Goal: Information Seeking & Learning: Learn about a topic

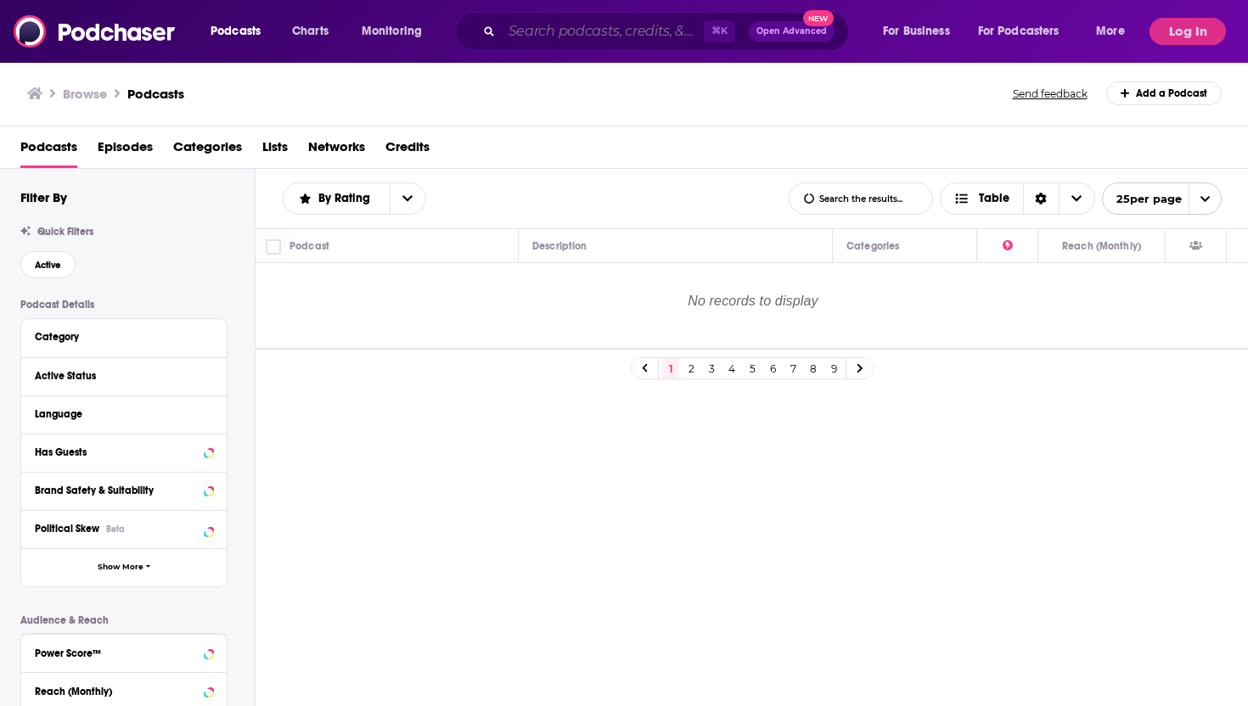
click at [550, 34] on input "Search podcasts, credits, & more..." at bounding box center [603, 31] width 202 height 27
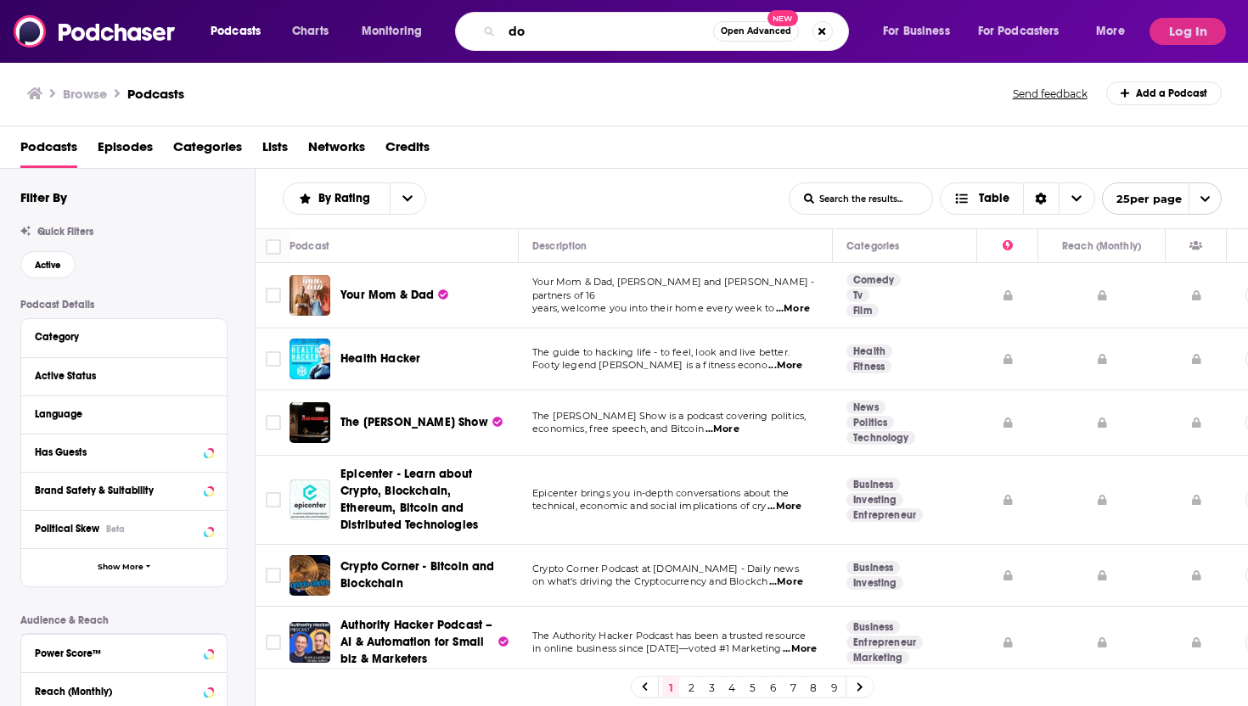
type input "d"
type input "founder's story"
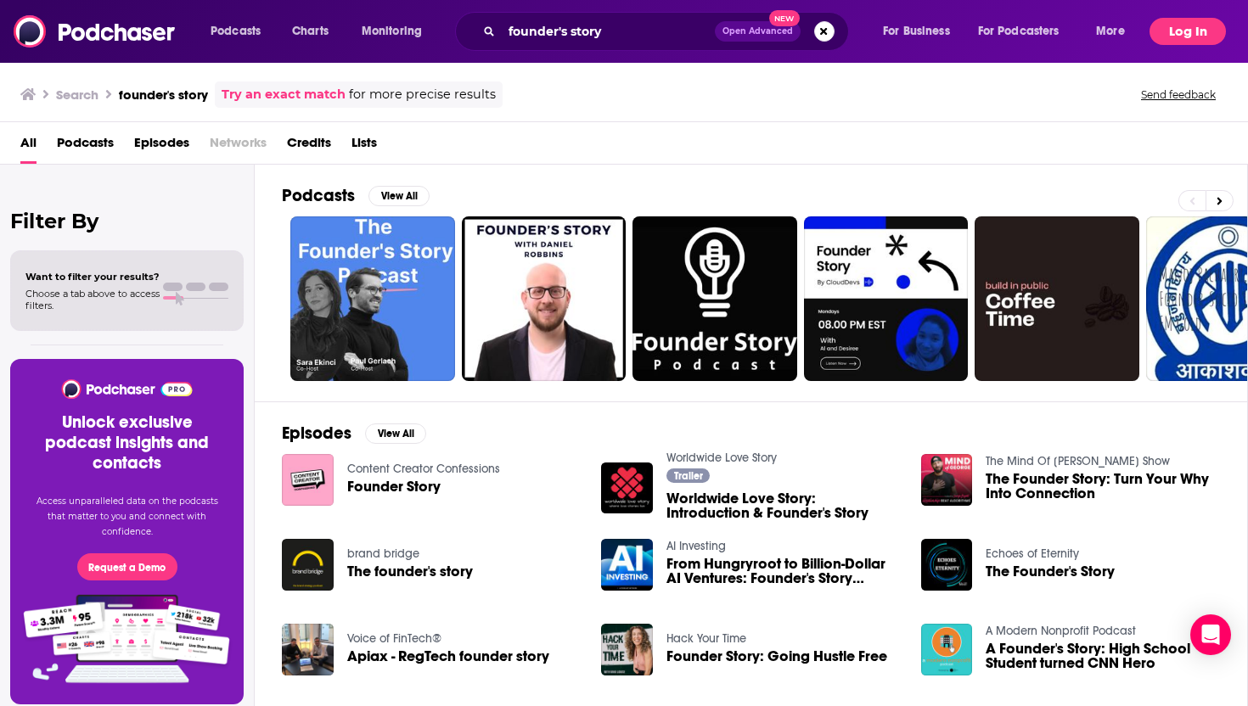
click at [1190, 30] on button "Log In" at bounding box center [1187, 31] width 76 height 27
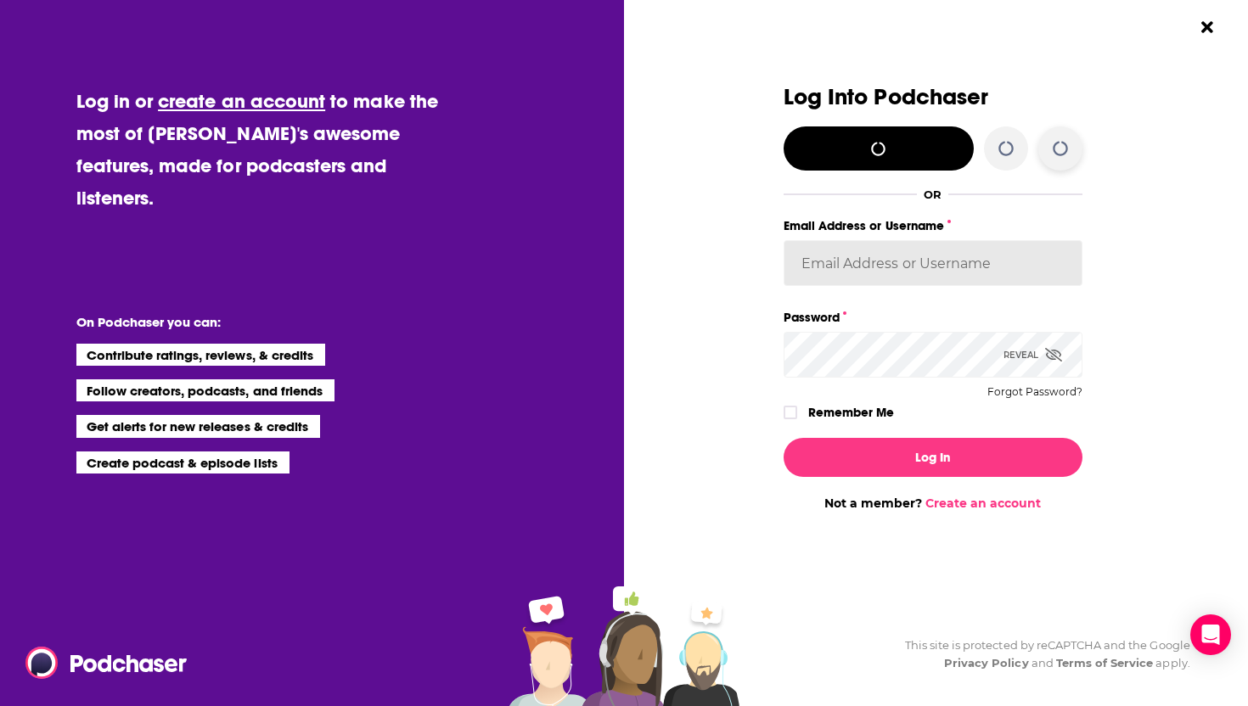
type input "[EMAIL_ADDRESS][DOMAIN_NAME]"
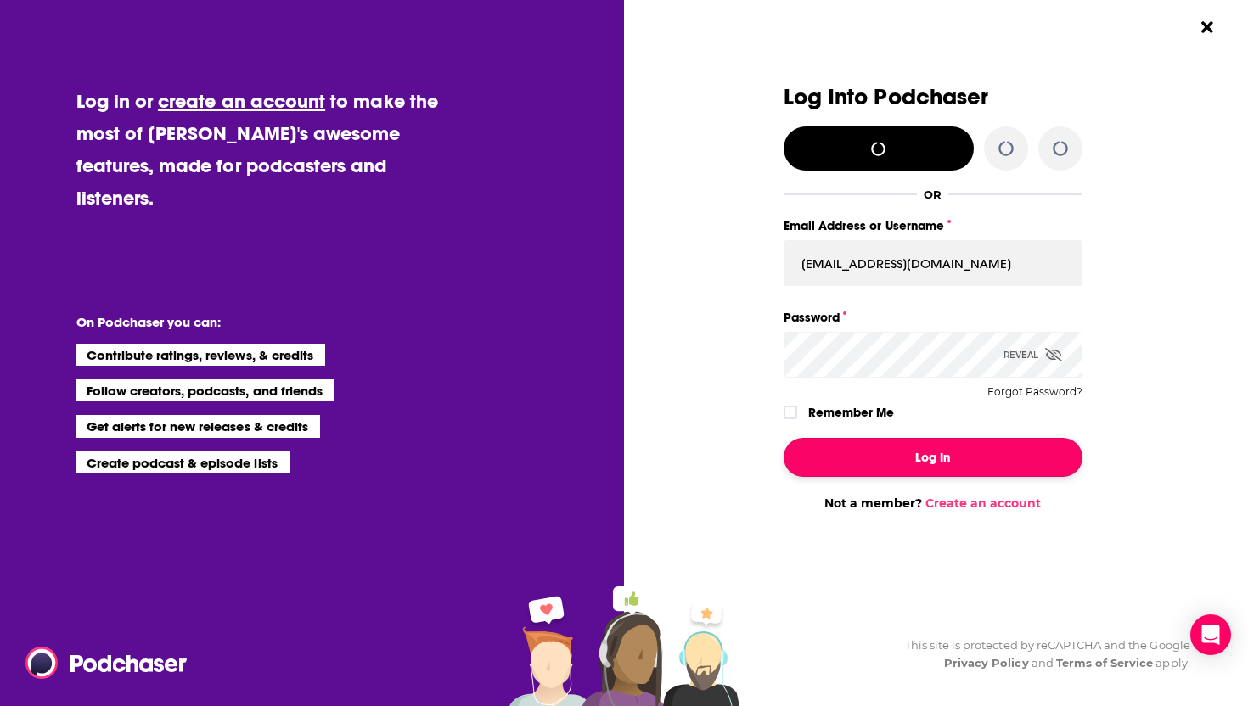
click at [928, 438] on button "Log In" at bounding box center [932, 457] width 299 height 39
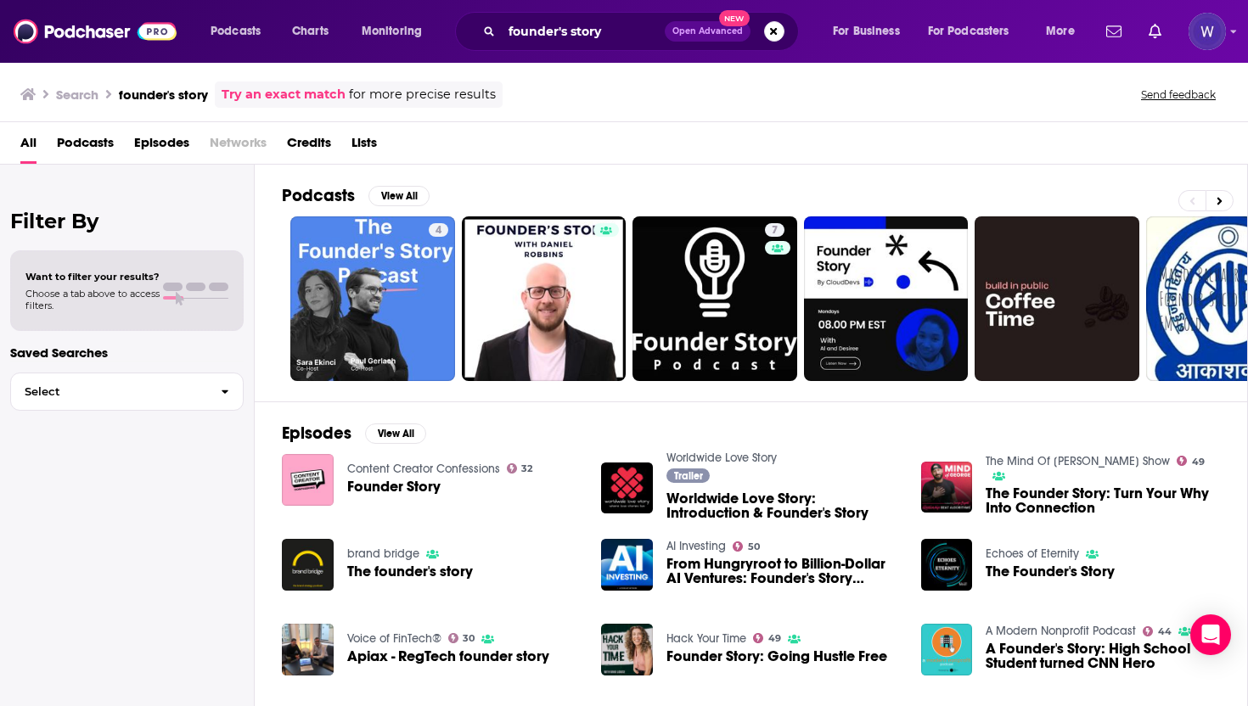
click at [571, 15] on div "founder's story Open Advanced New" at bounding box center [627, 31] width 344 height 39
click at [579, 32] on input "founder's story" at bounding box center [583, 31] width 163 height 27
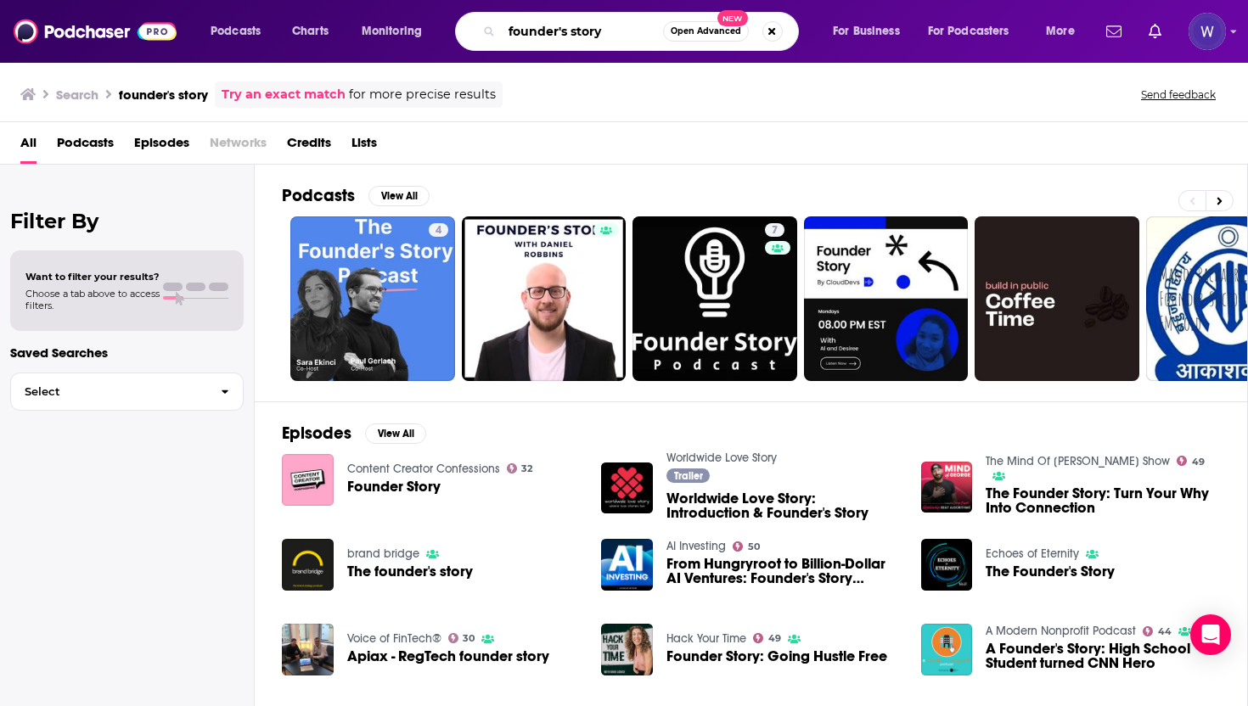
click at [614, 39] on input "founder's story" at bounding box center [582, 31] width 161 height 27
type input "ibh media"
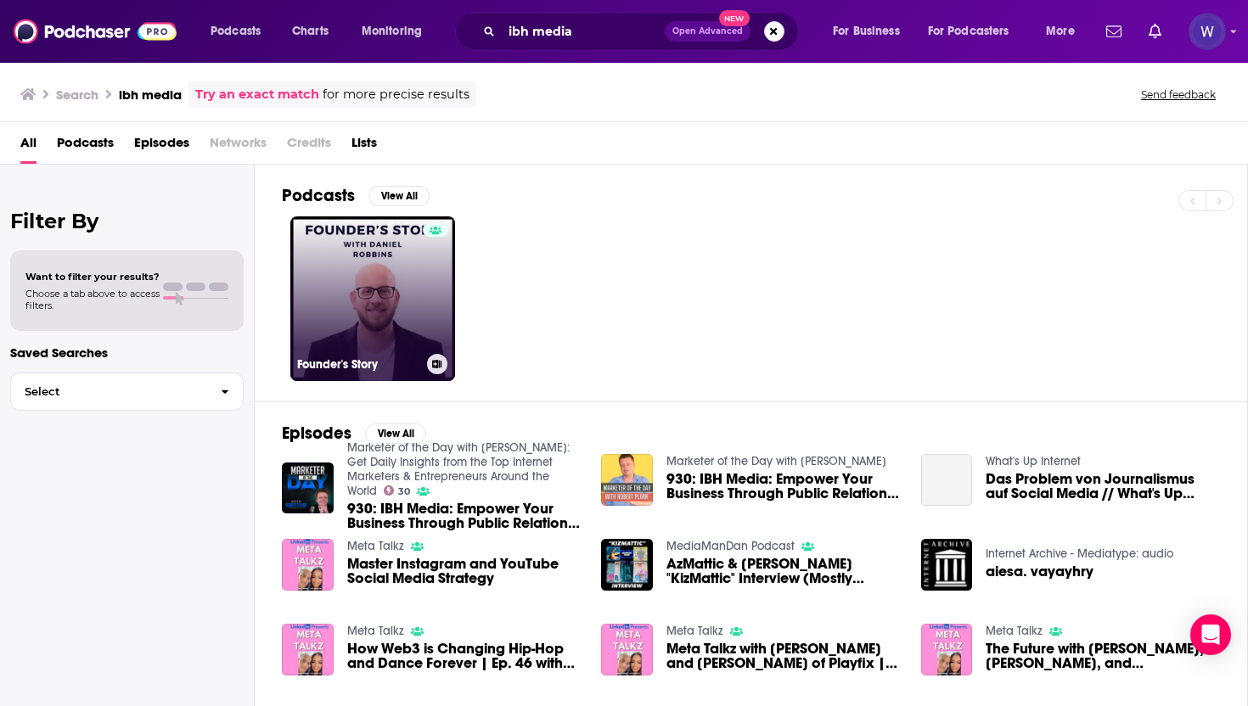
click at [401, 298] on link "Founder's Story" at bounding box center [372, 298] width 165 height 165
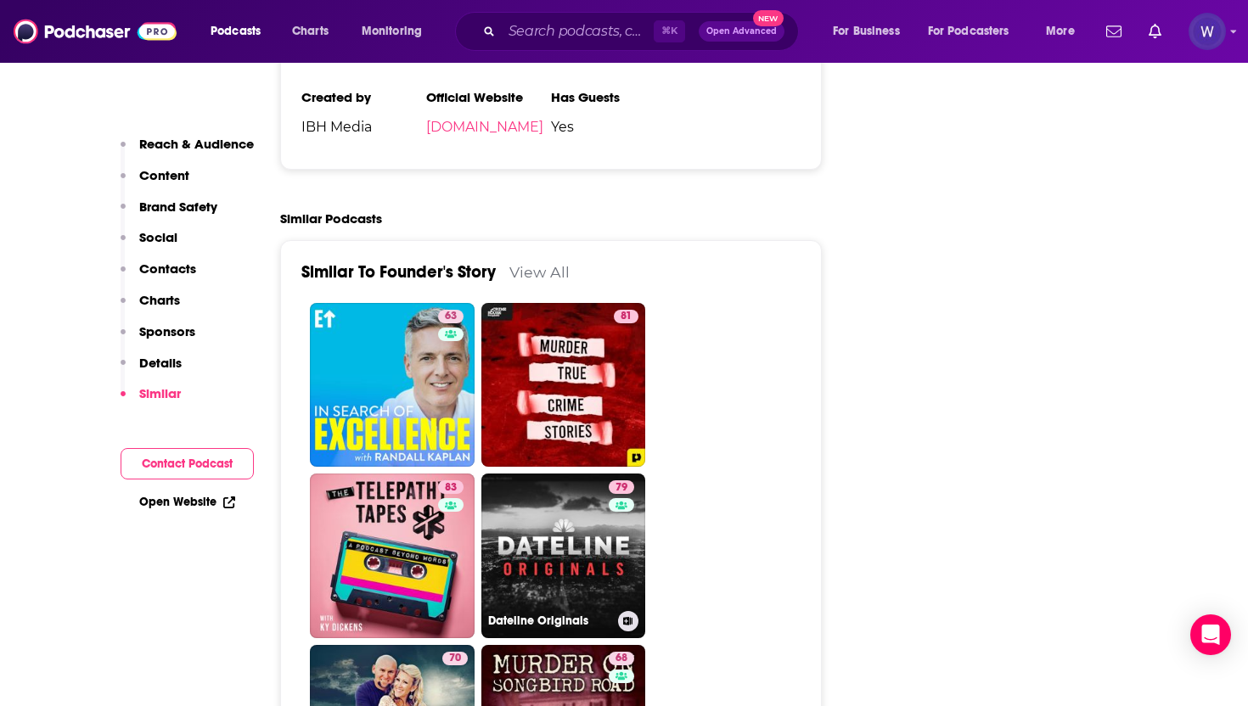
scroll to position [3433, 0]
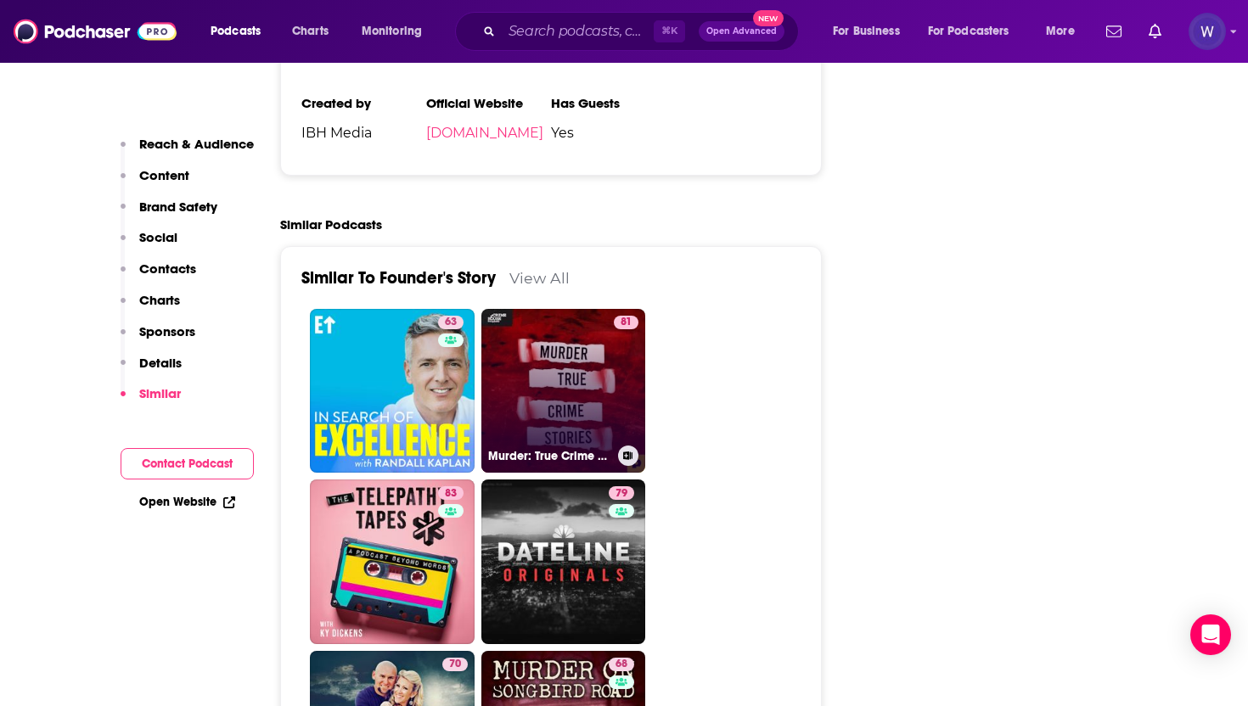
click at [576, 309] on link "81 Murder: True Crime Stories" at bounding box center [563, 391] width 165 height 165
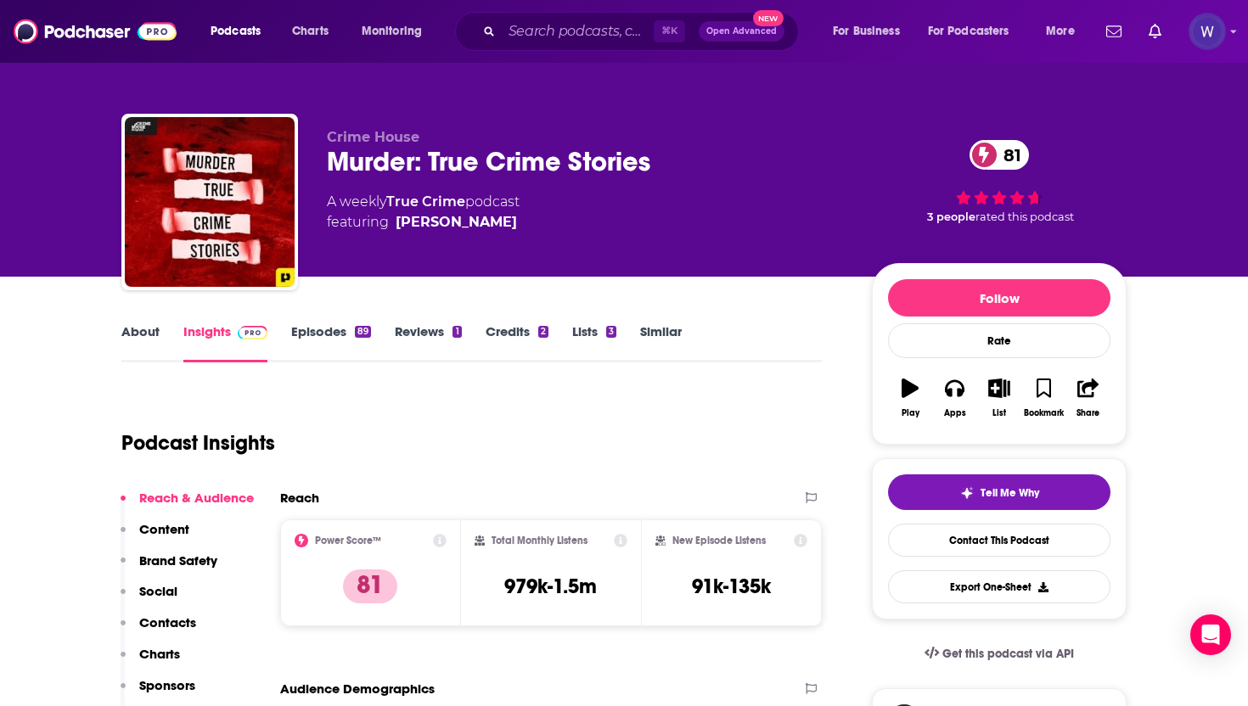
type input "[URL][DOMAIN_NAME]"
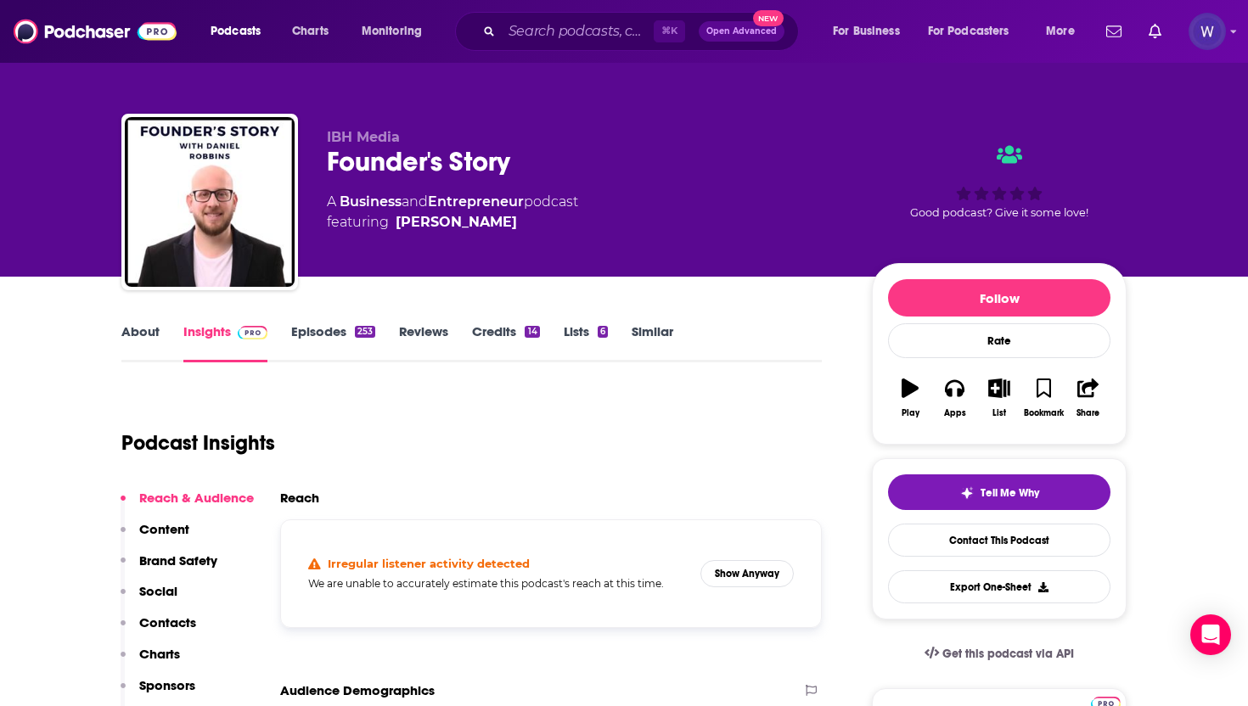
click at [418, 452] on div "Podcast Insights" at bounding box center [464, 433] width 687 height 87
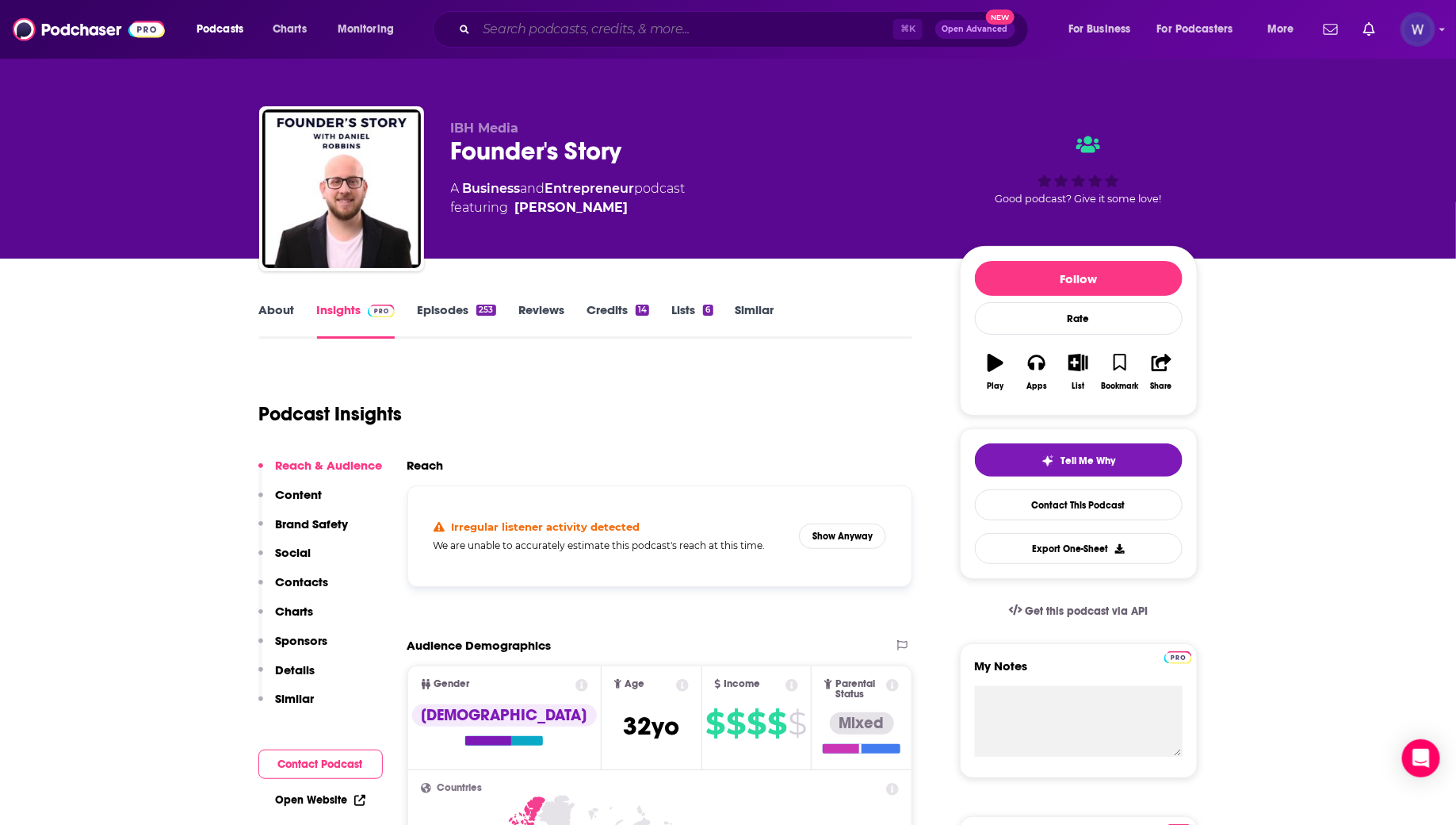
click at [565, 39] on input "Search podcasts, credits, & more..." at bounding box center [685, 29] width 417 height 25
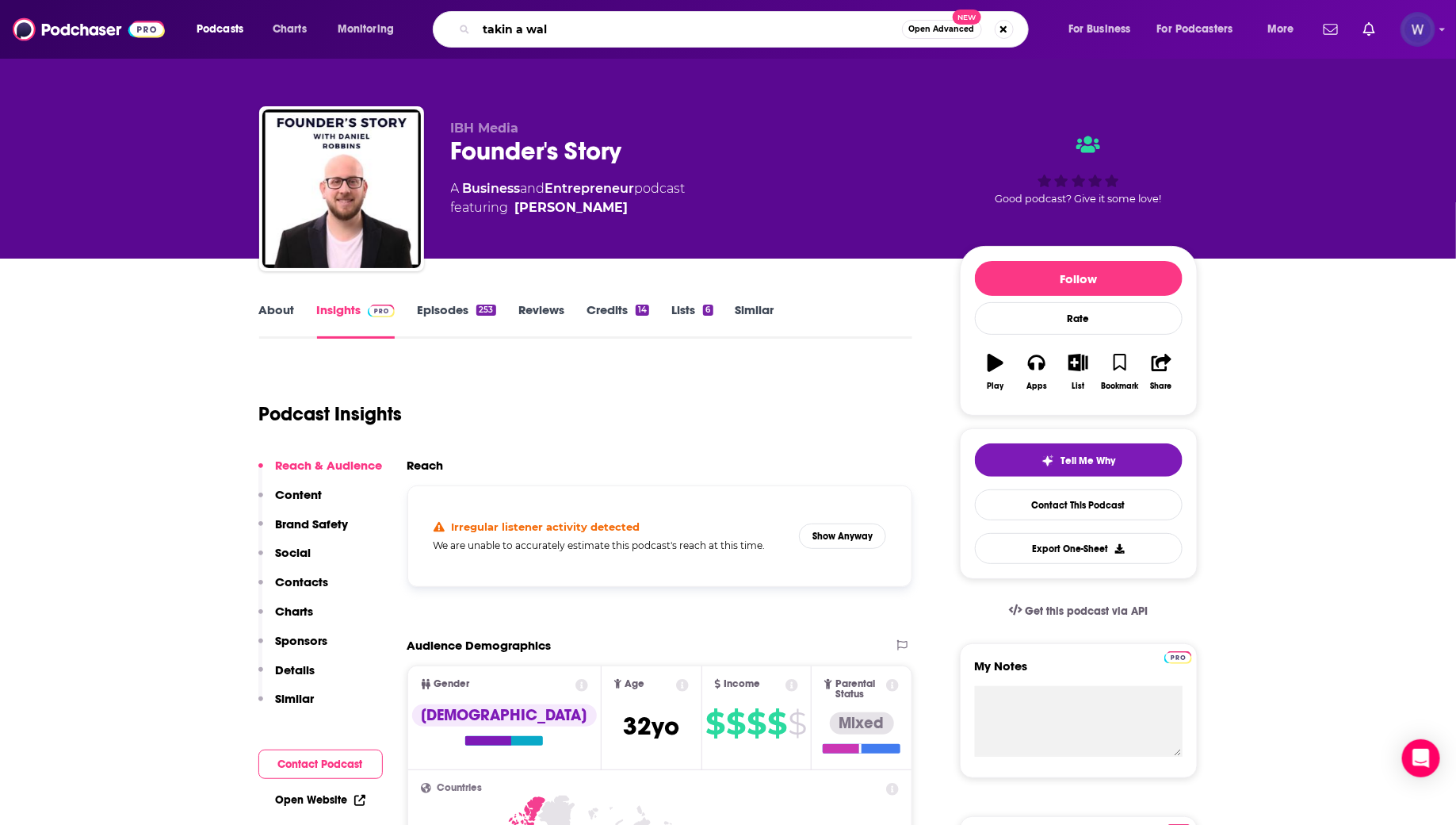
type input "takin a walk"
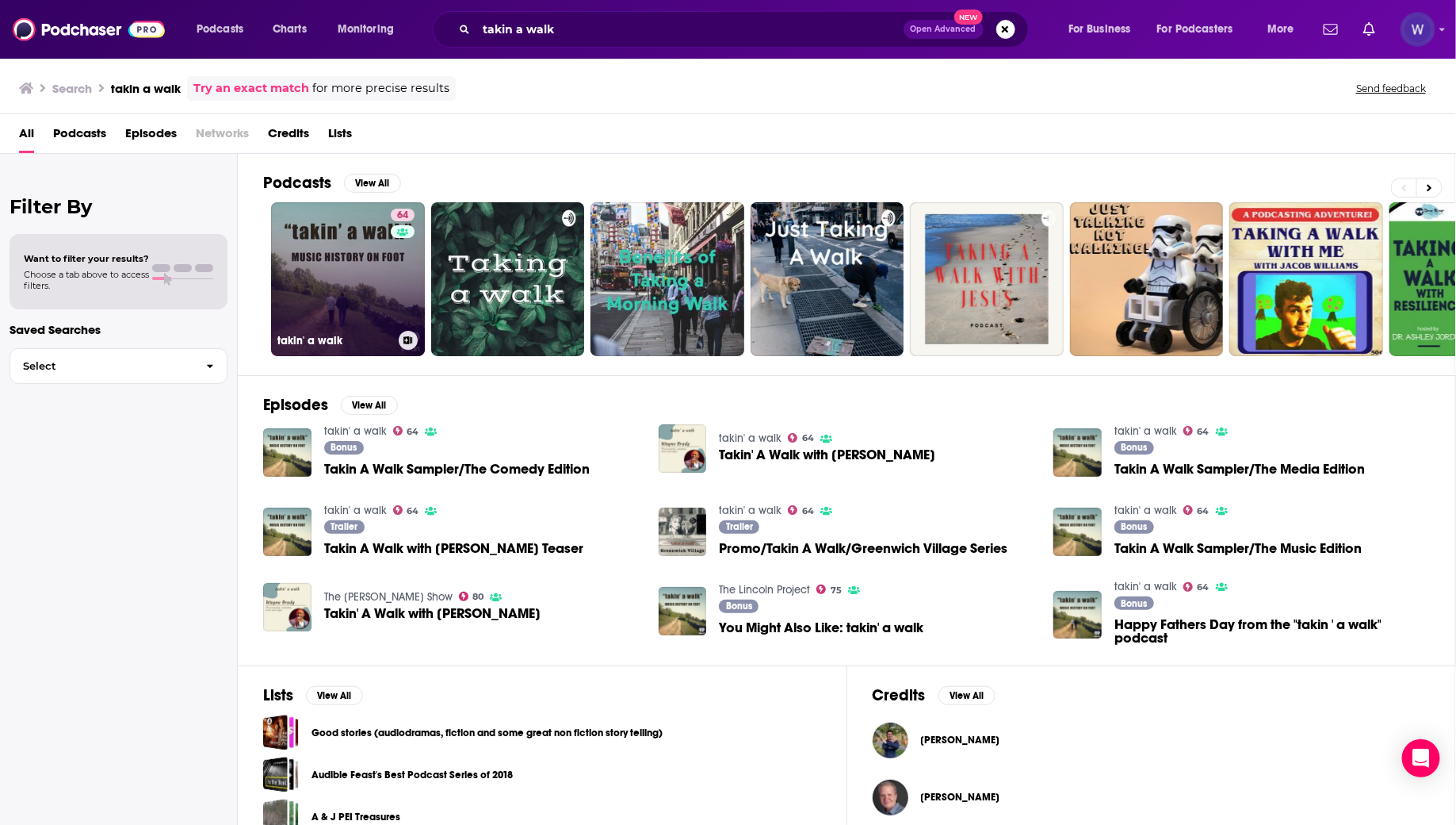
click at [375, 316] on link "64 takin' a walk" at bounding box center [347, 278] width 154 height 154
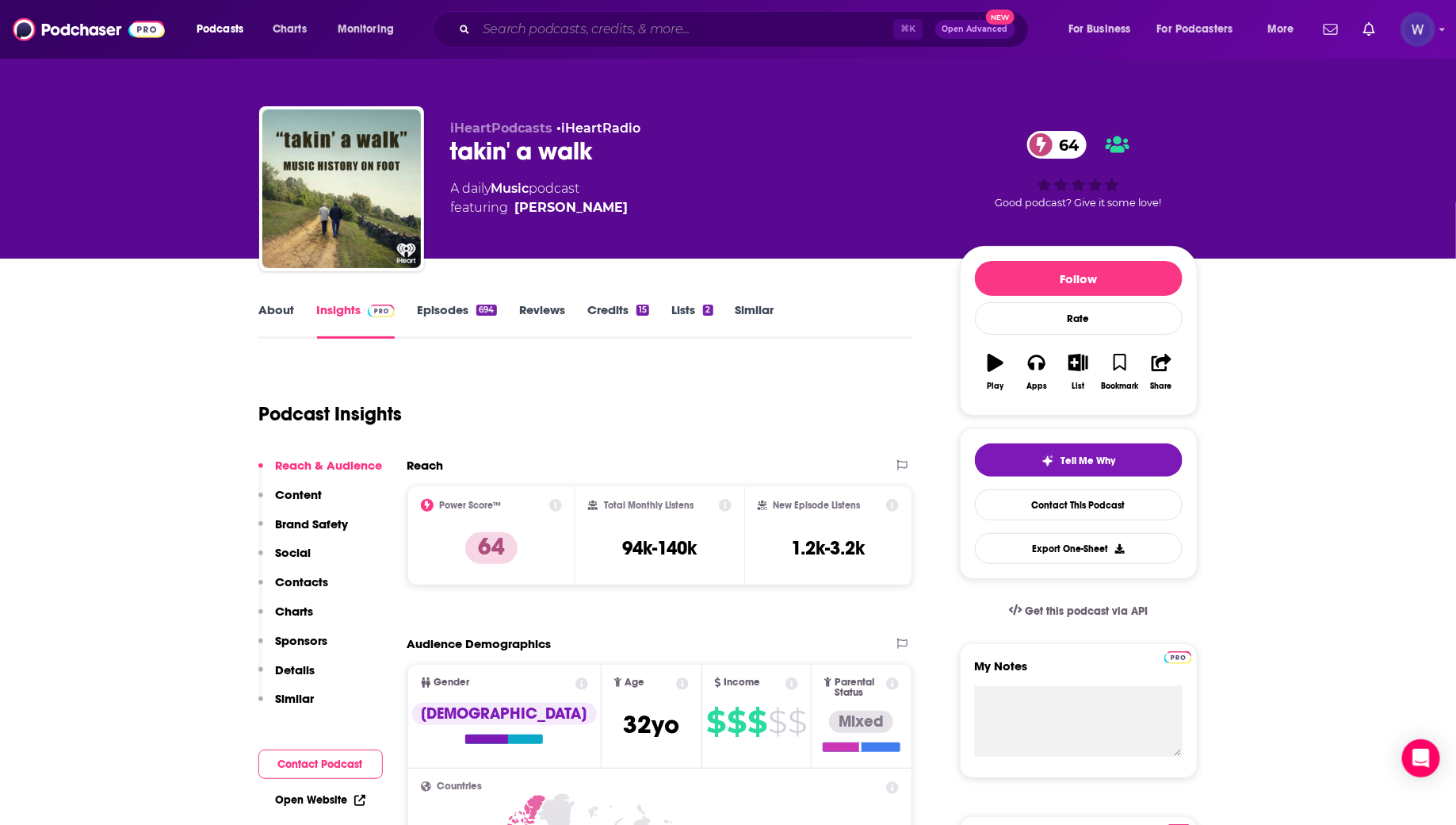
click at [629, 39] on input "Search podcasts, credits, & more..." at bounding box center [685, 29] width 417 height 25
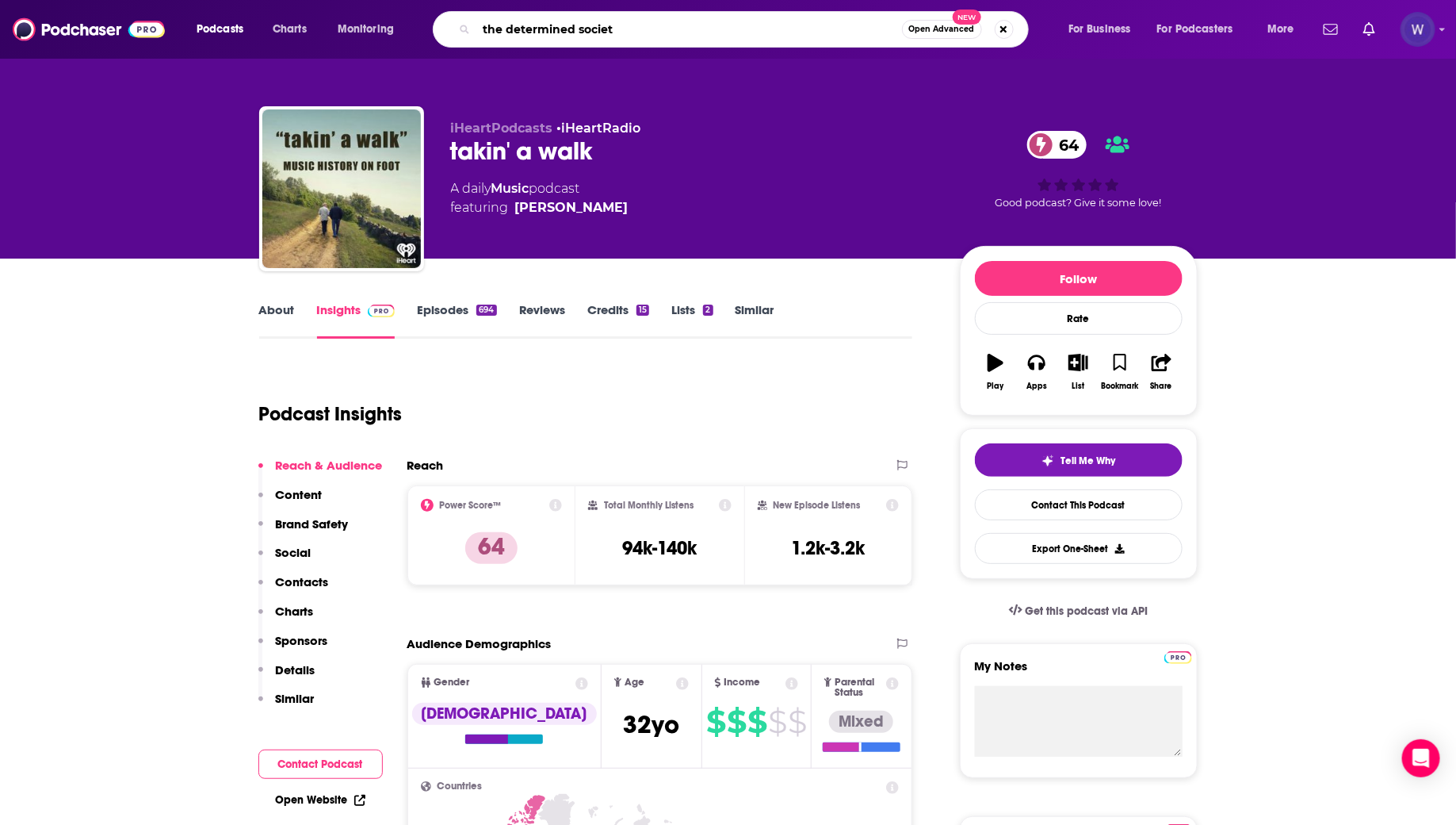
type input "the determined society"
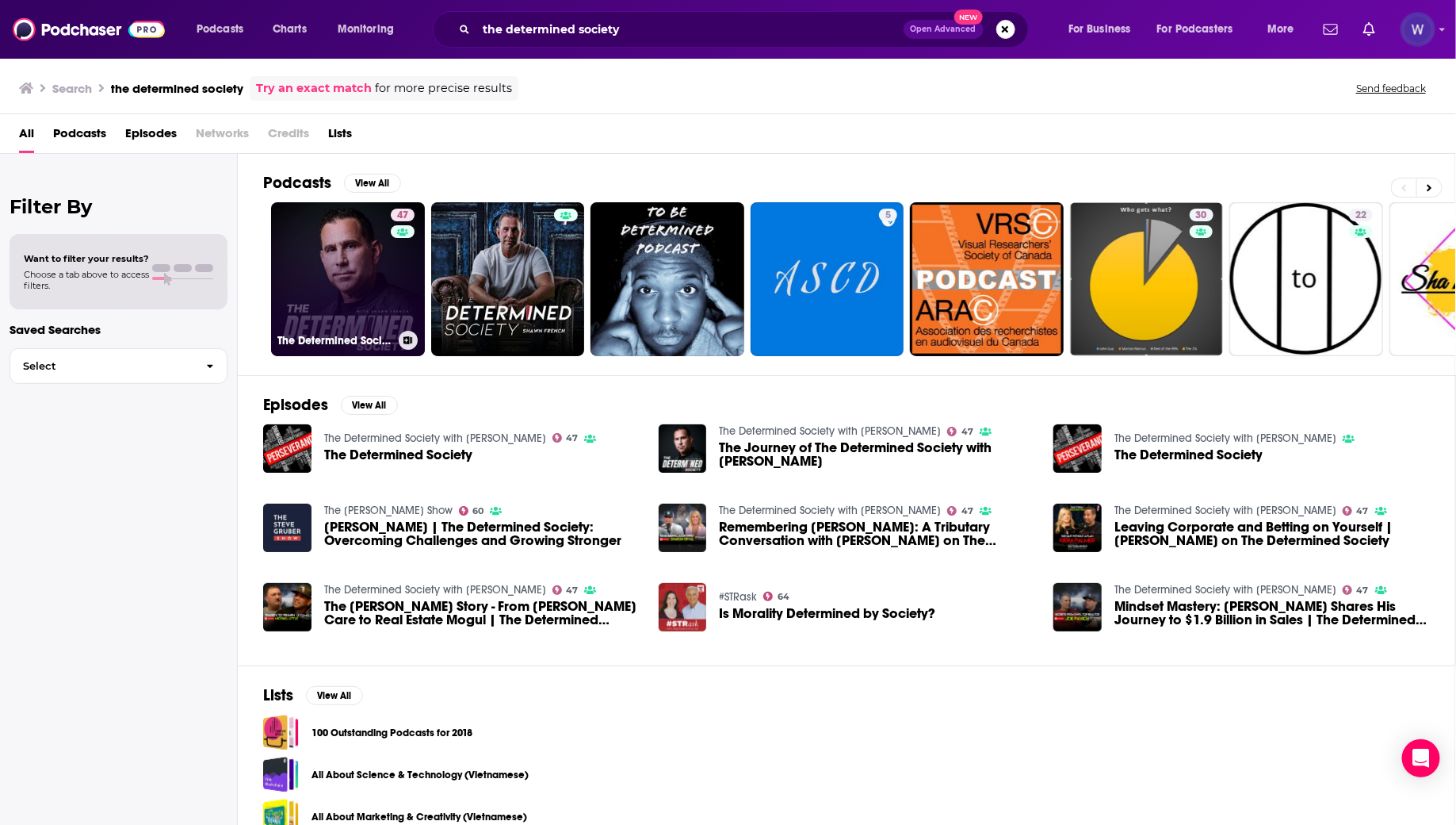
click at [354, 312] on link "47 The Determined Society with [PERSON_NAME]" at bounding box center [347, 278] width 154 height 154
